Goal: Task Accomplishment & Management: Complete application form

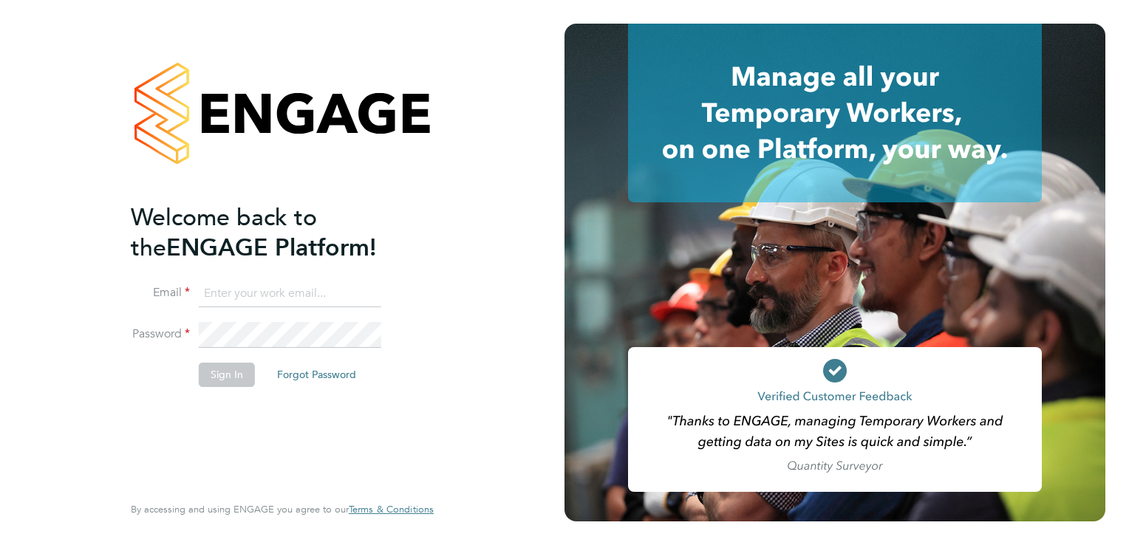
type input "mark@infinityqms.co.uk"
click at [219, 368] on button "Sign In" at bounding box center [227, 375] width 56 height 24
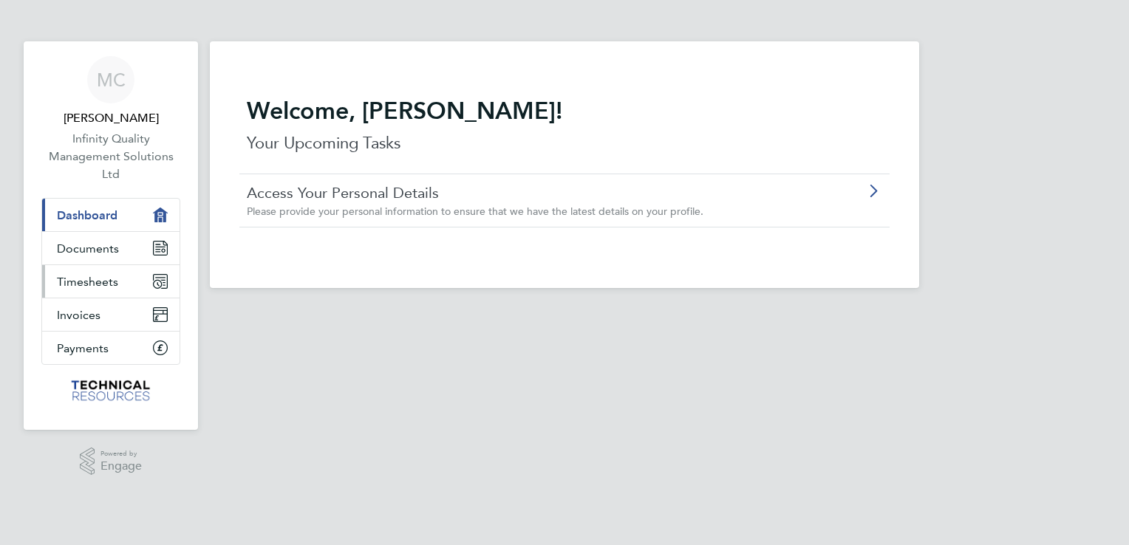
click at [101, 281] on span "Timesheets" at bounding box center [87, 282] width 61 height 14
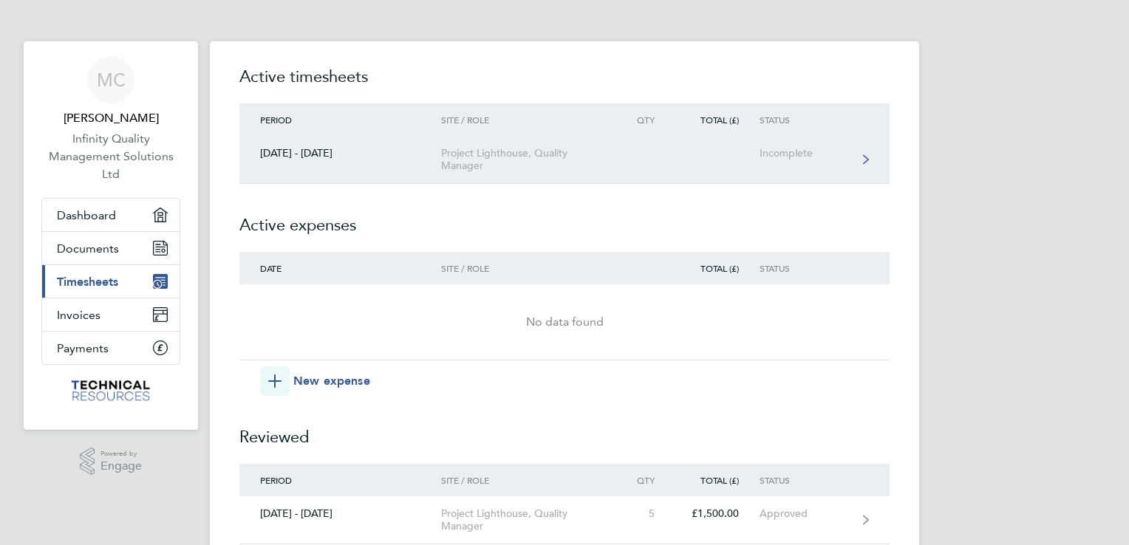
click at [513, 151] on div "Project Lighthouse, Quality Manager" at bounding box center [525, 159] width 169 height 25
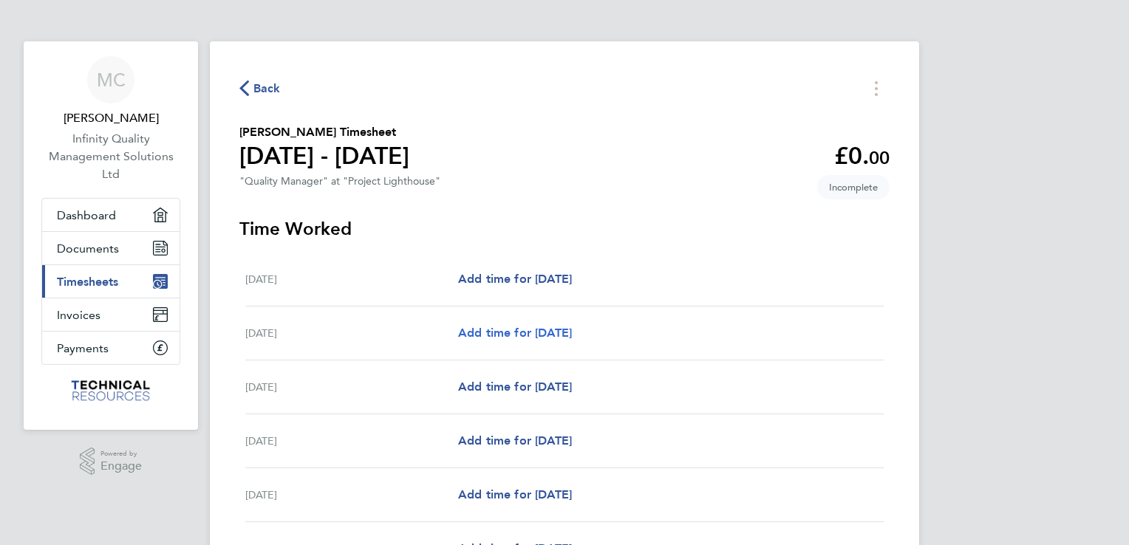
click at [510, 329] on span "Add time for [DATE]" at bounding box center [515, 333] width 114 height 14
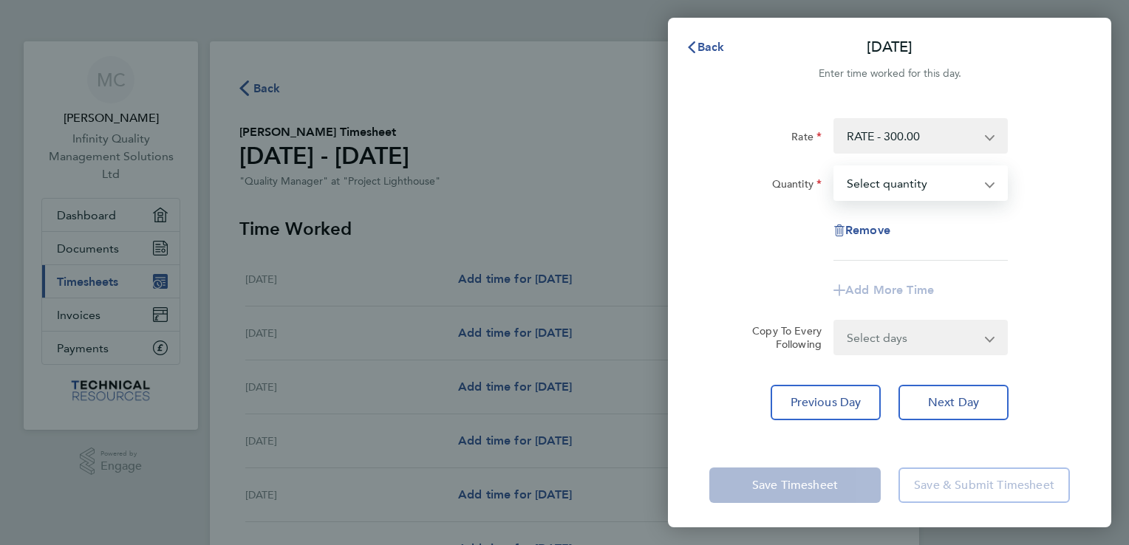
click at [873, 185] on select "Select quantity 0.5 1" at bounding box center [912, 183] width 154 height 32
select select "1"
click at [835, 167] on select "Select quantity 0.5 1" at bounding box center [912, 183] width 154 height 32
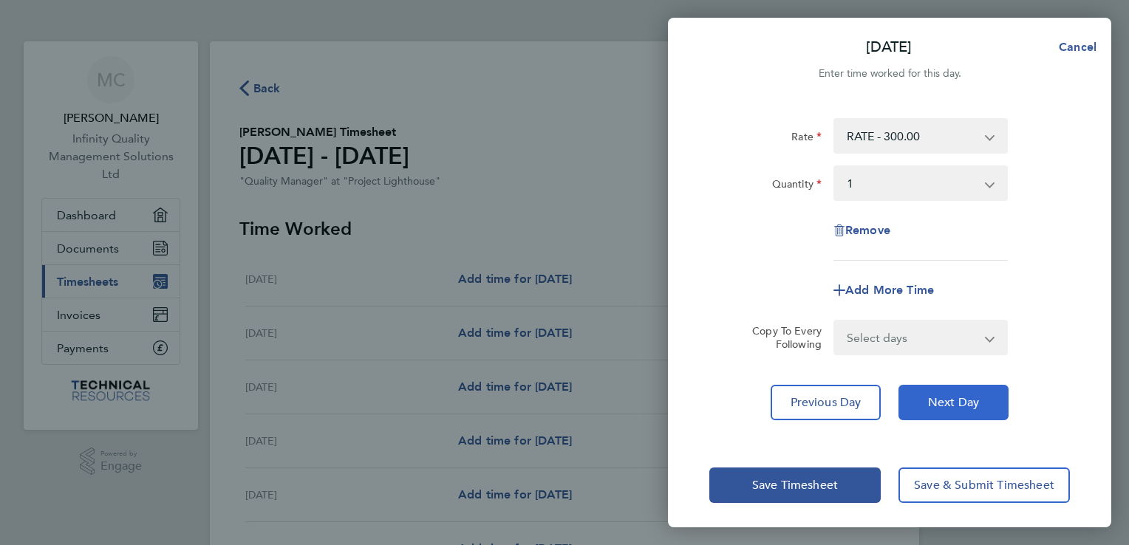
click at [927, 403] on button "Next Day" at bounding box center [953, 402] width 110 height 35
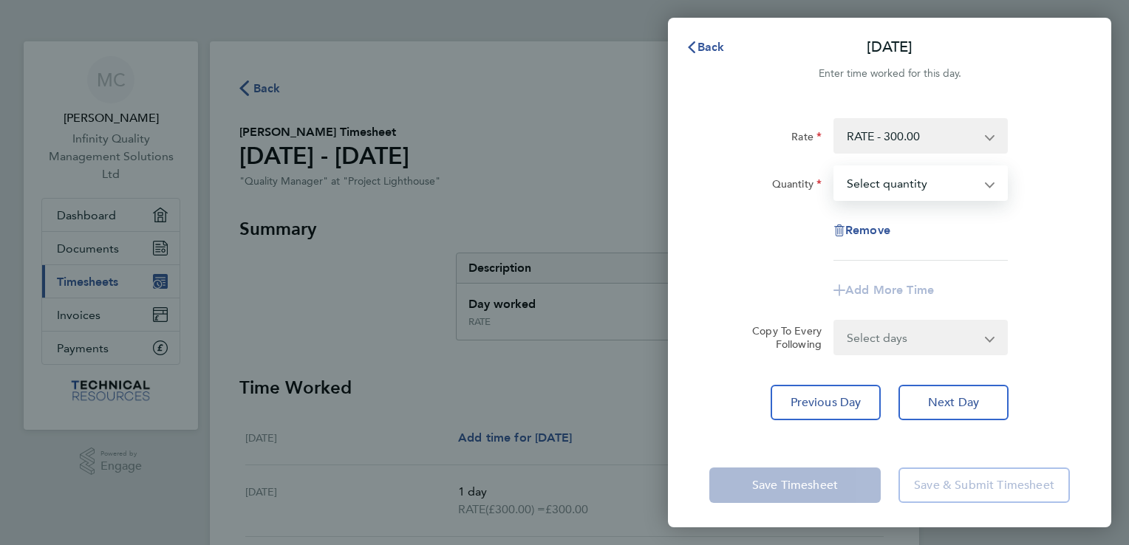
click at [886, 180] on select "Select quantity 0.5 1" at bounding box center [912, 183] width 154 height 32
select select "1"
click at [835, 167] on select "Select quantity 0.5 1" at bounding box center [912, 183] width 154 height 32
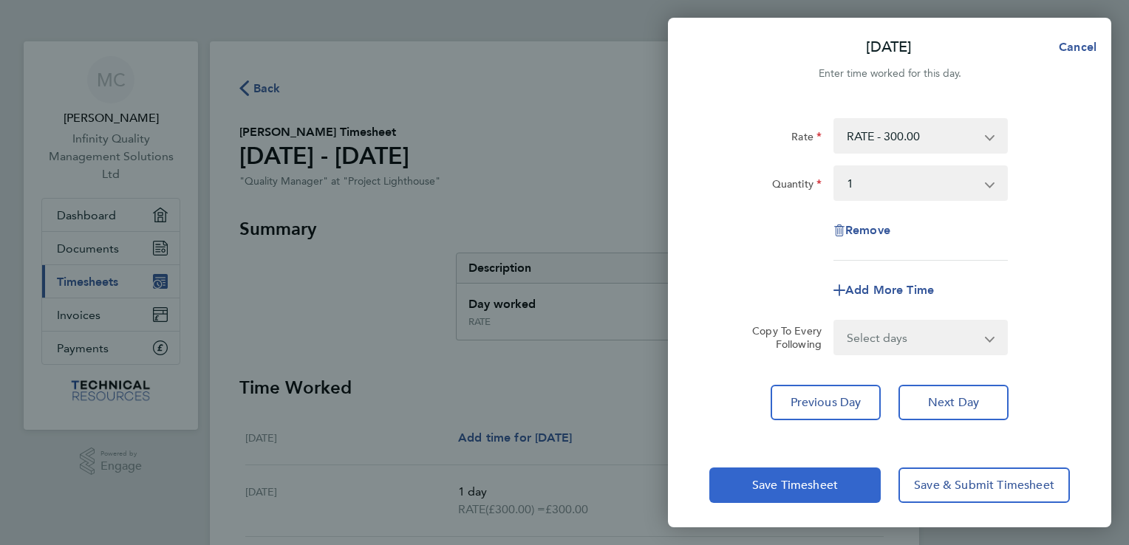
click at [780, 484] on span "Save Timesheet" at bounding box center [795, 485] width 86 height 15
